Goal: Information Seeking & Learning: Learn about a topic

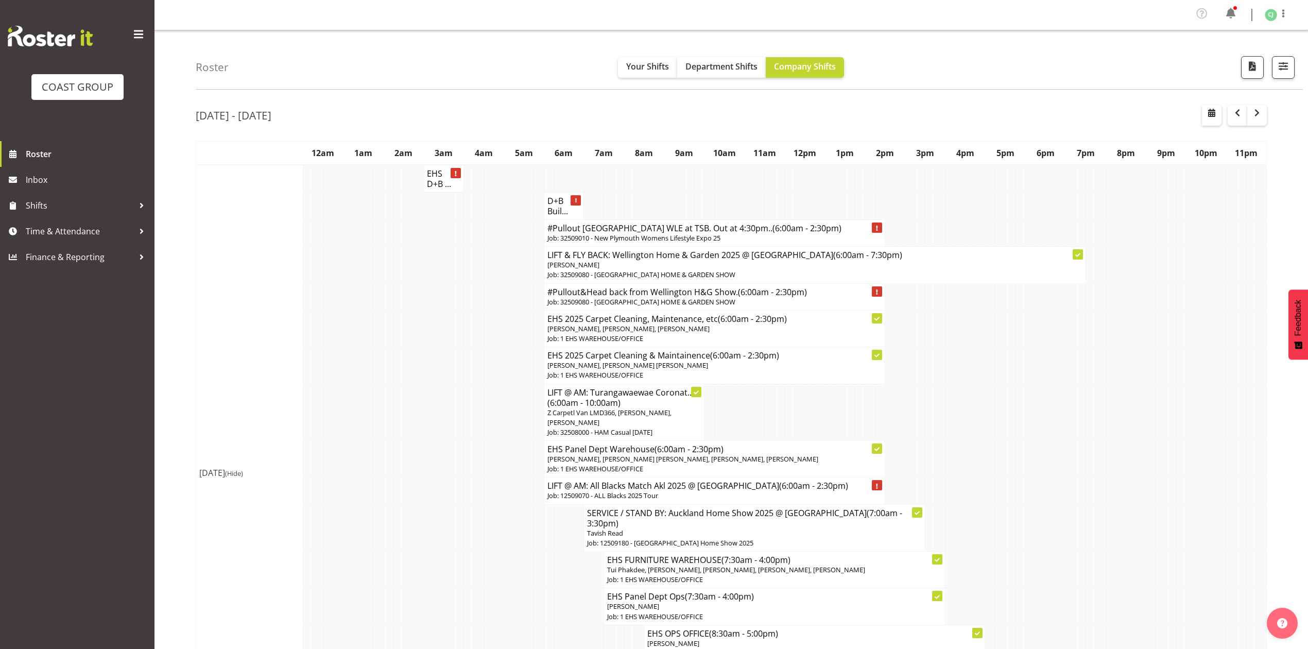
scroll to position [3238, 0]
click at [1238, 122] on span "button" at bounding box center [1237, 114] width 3 height 15
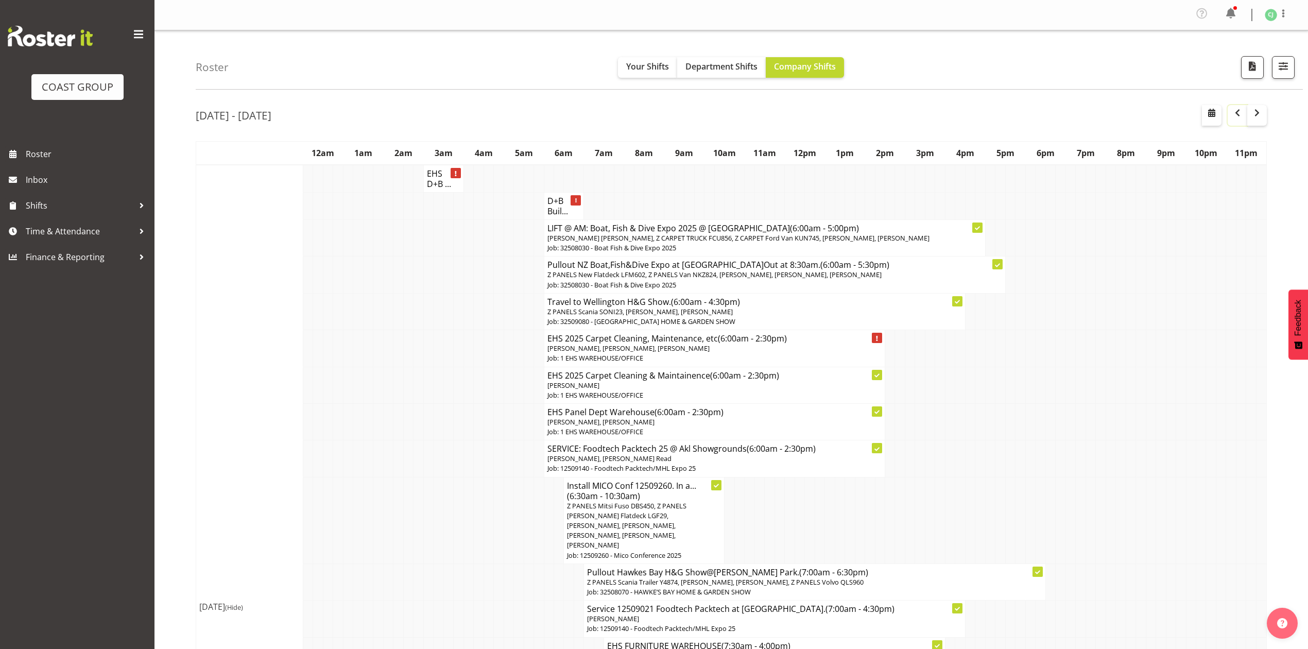
click at [1239, 114] on span "button" at bounding box center [1237, 113] width 12 height 12
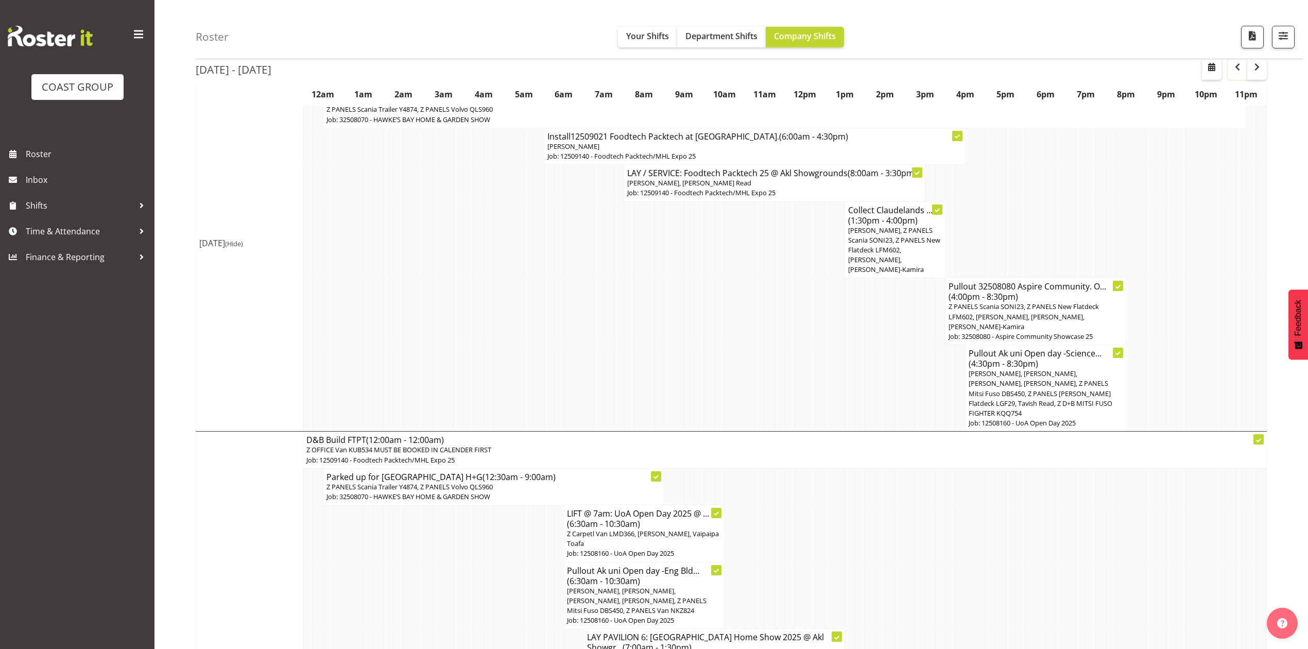
scroll to position [137, 0]
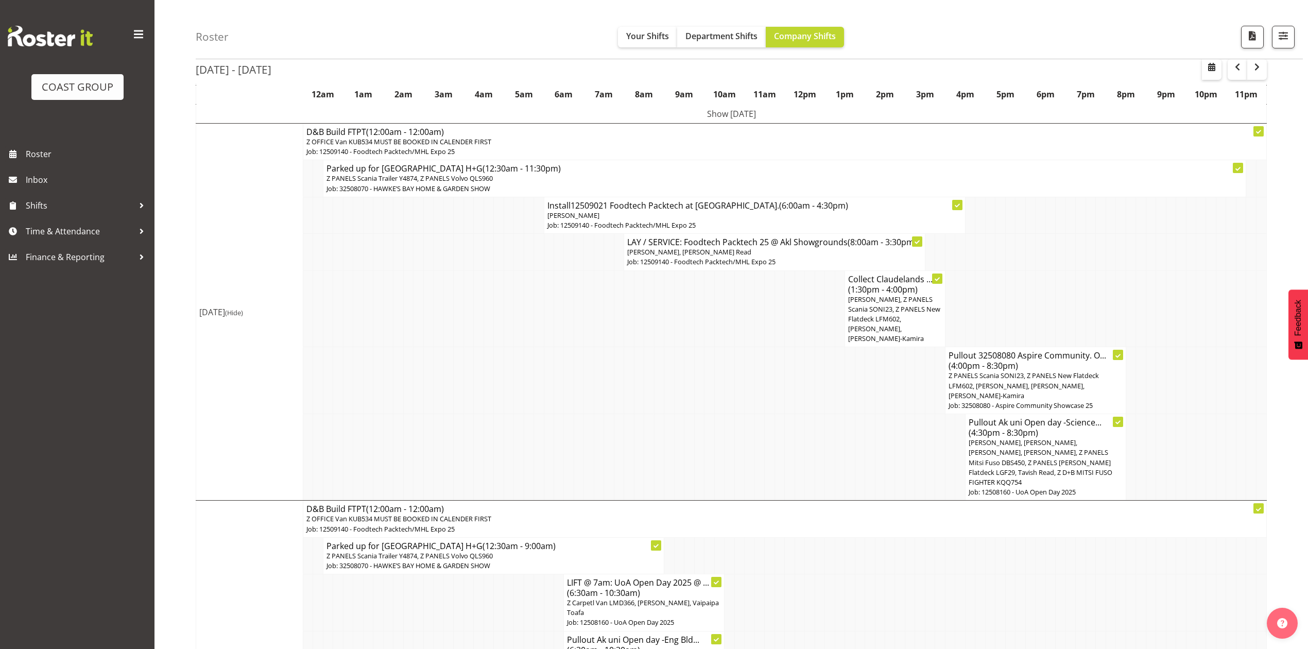
click at [1080, 428] on h4 "Pullout Ak uni Open day -Science... (4:30pm - 8:30pm)" at bounding box center [1045, 427] width 154 height 21
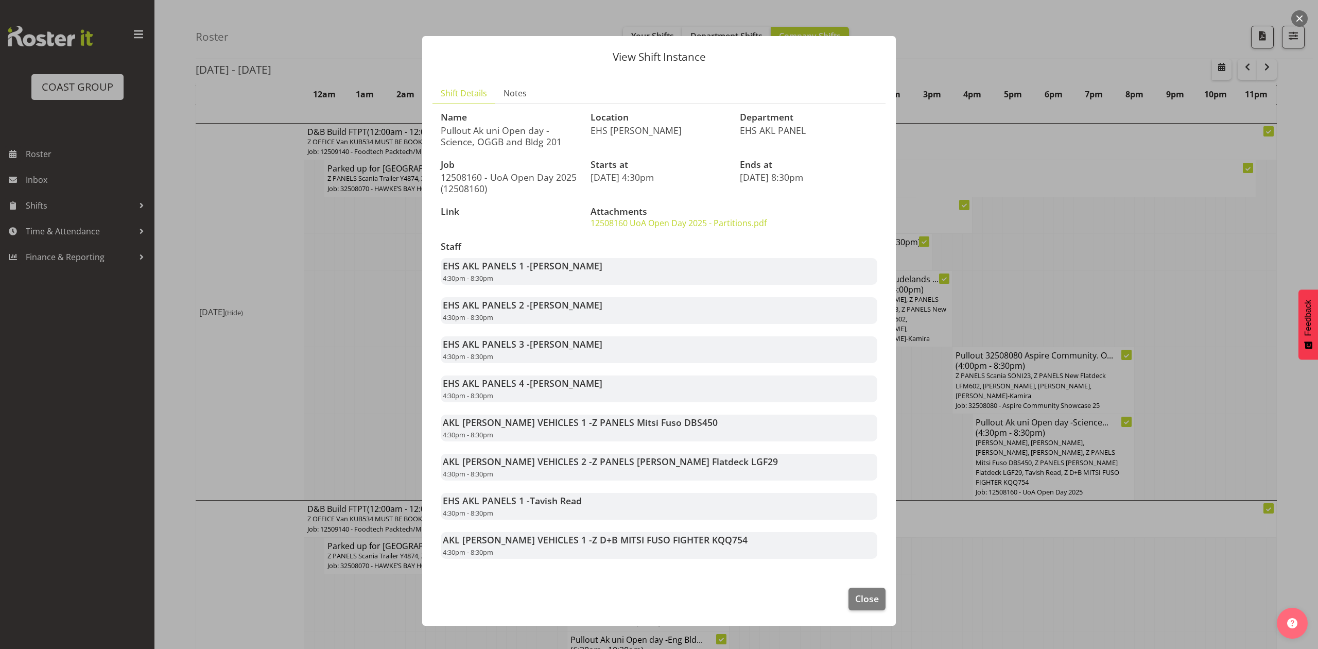
click at [331, 378] on div at bounding box center [659, 324] width 1318 height 649
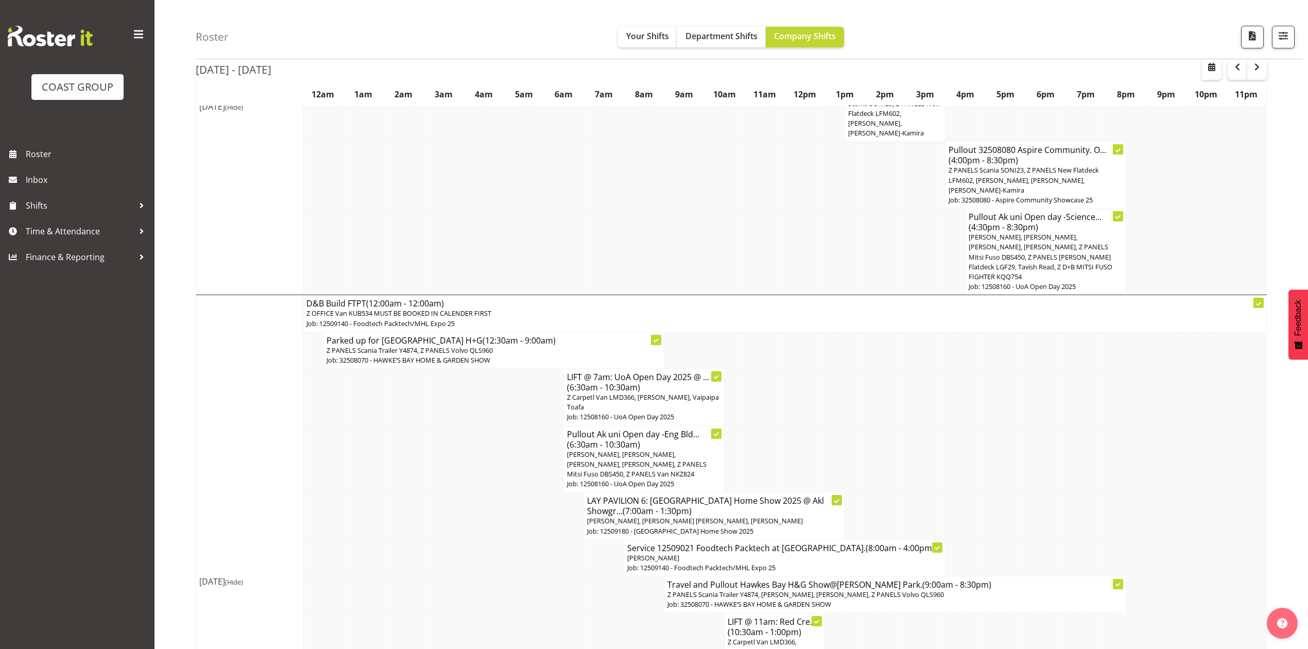
scroll to position [343, 0]
click at [1019, 256] on span "[PERSON_NAME], [PERSON_NAME], [PERSON_NAME], [PERSON_NAME], Z PANELS Mitsi Fuso…" at bounding box center [1040, 256] width 144 height 49
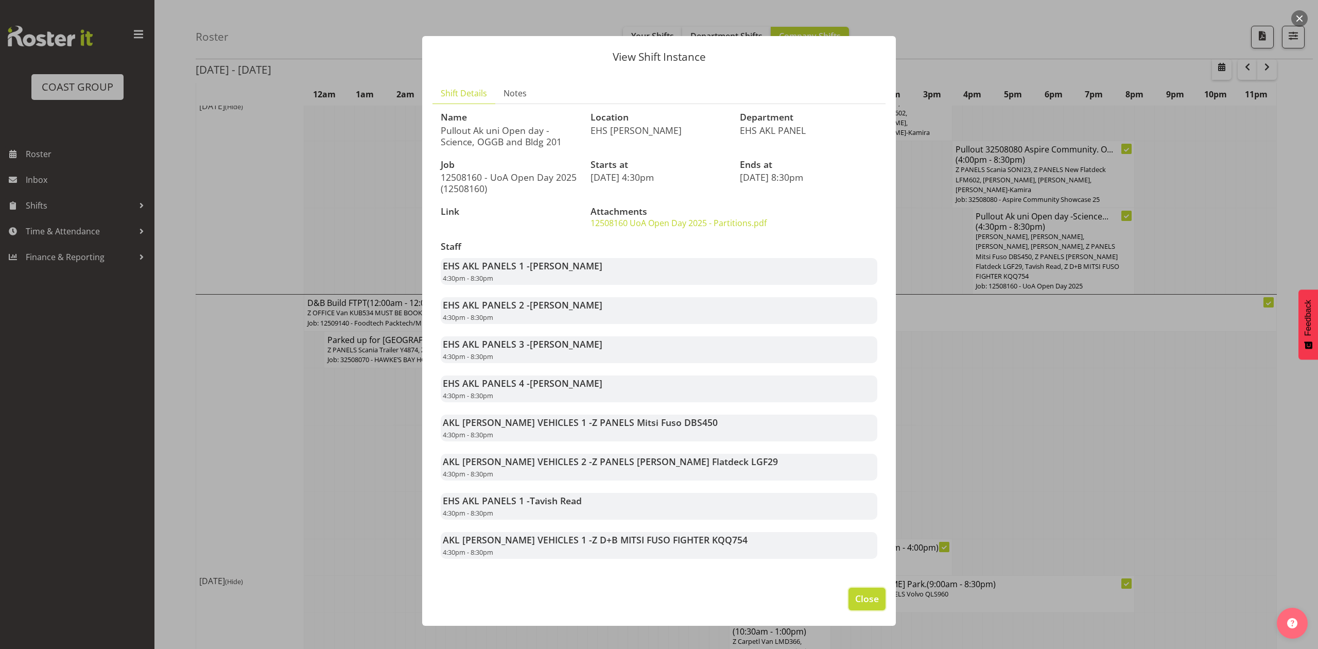
click at [862, 604] on span "Close" at bounding box center [867, 598] width 24 height 13
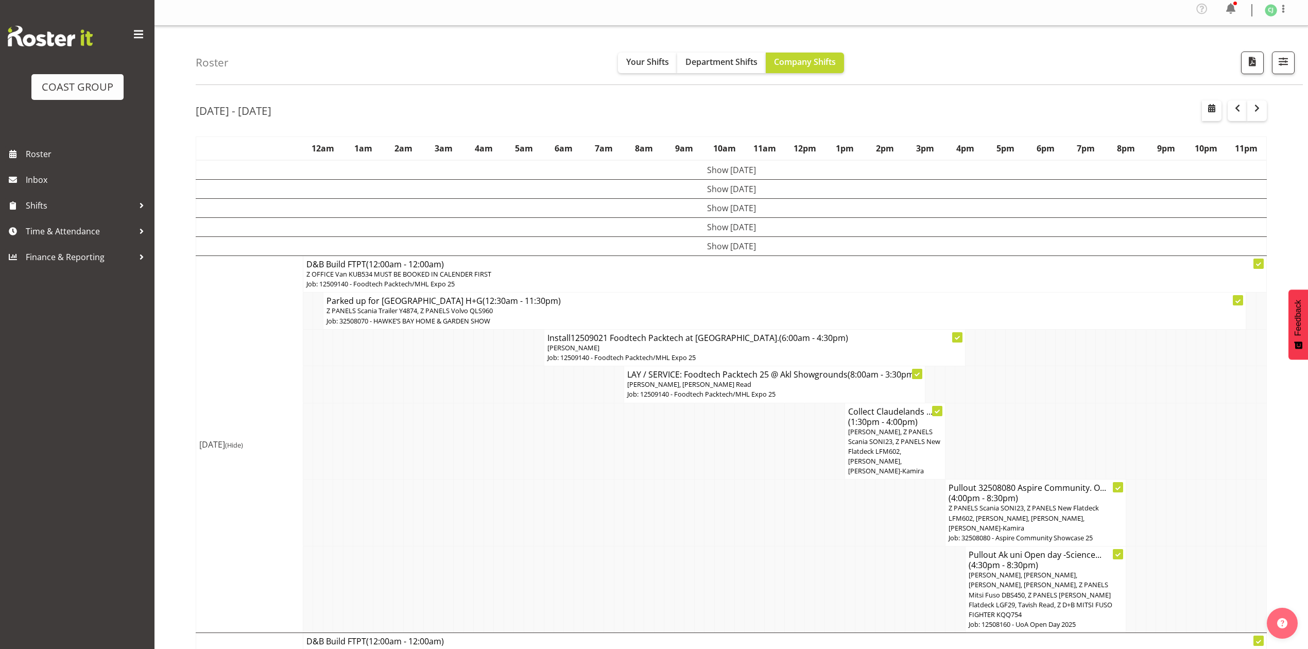
scroll to position [0, 0]
